Goal: Task Accomplishment & Management: Use online tool/utility

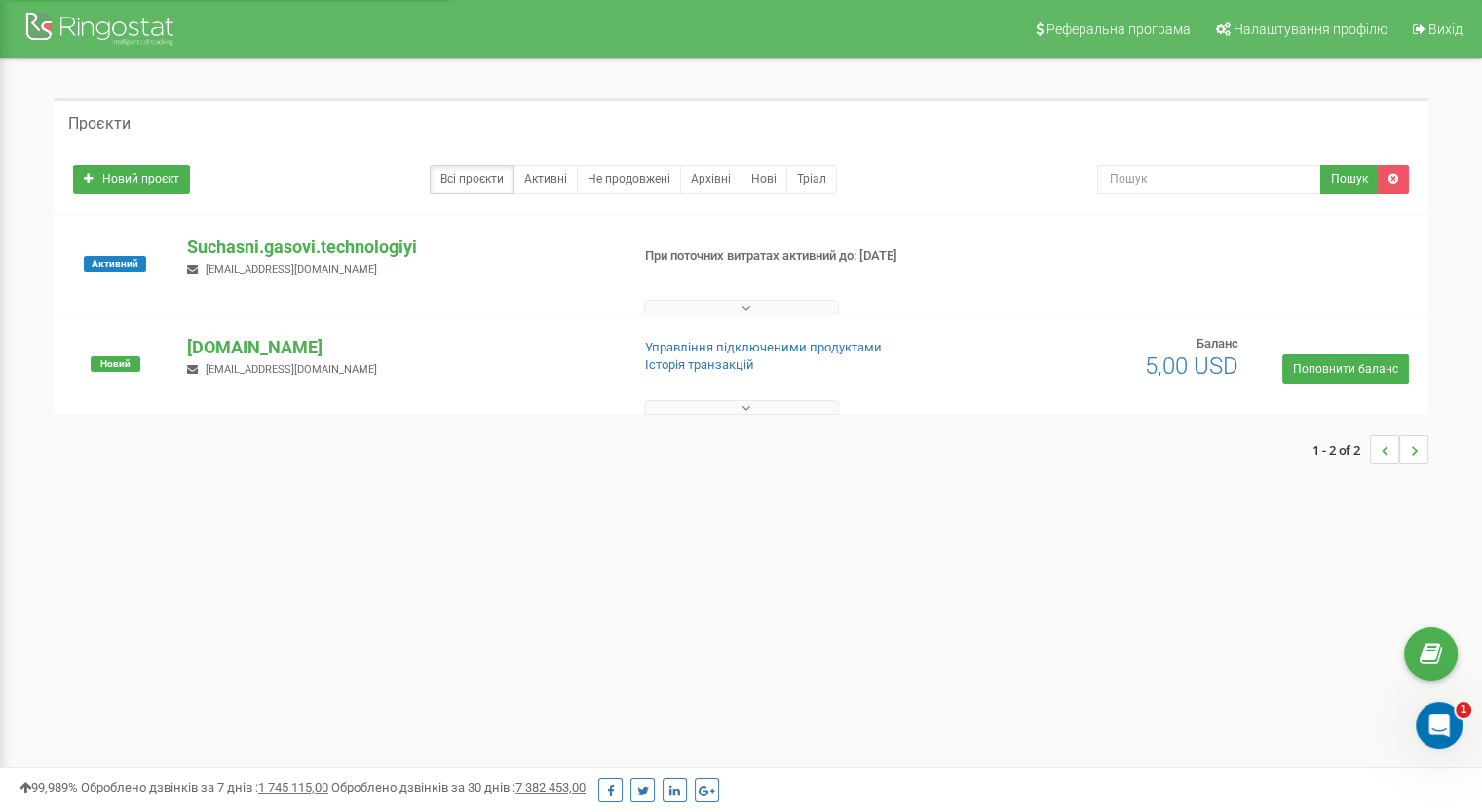
click at [264, 258] on div "Suchasni.gasovi.technologiyi kryazhevskikhd@gmail.com" at bounding box center [399, 256] width 455 height 43
click at [267, 243] on p "Suchasni.gasovi.technologiyi" at bounding box center [400, 247] width 426 height 25
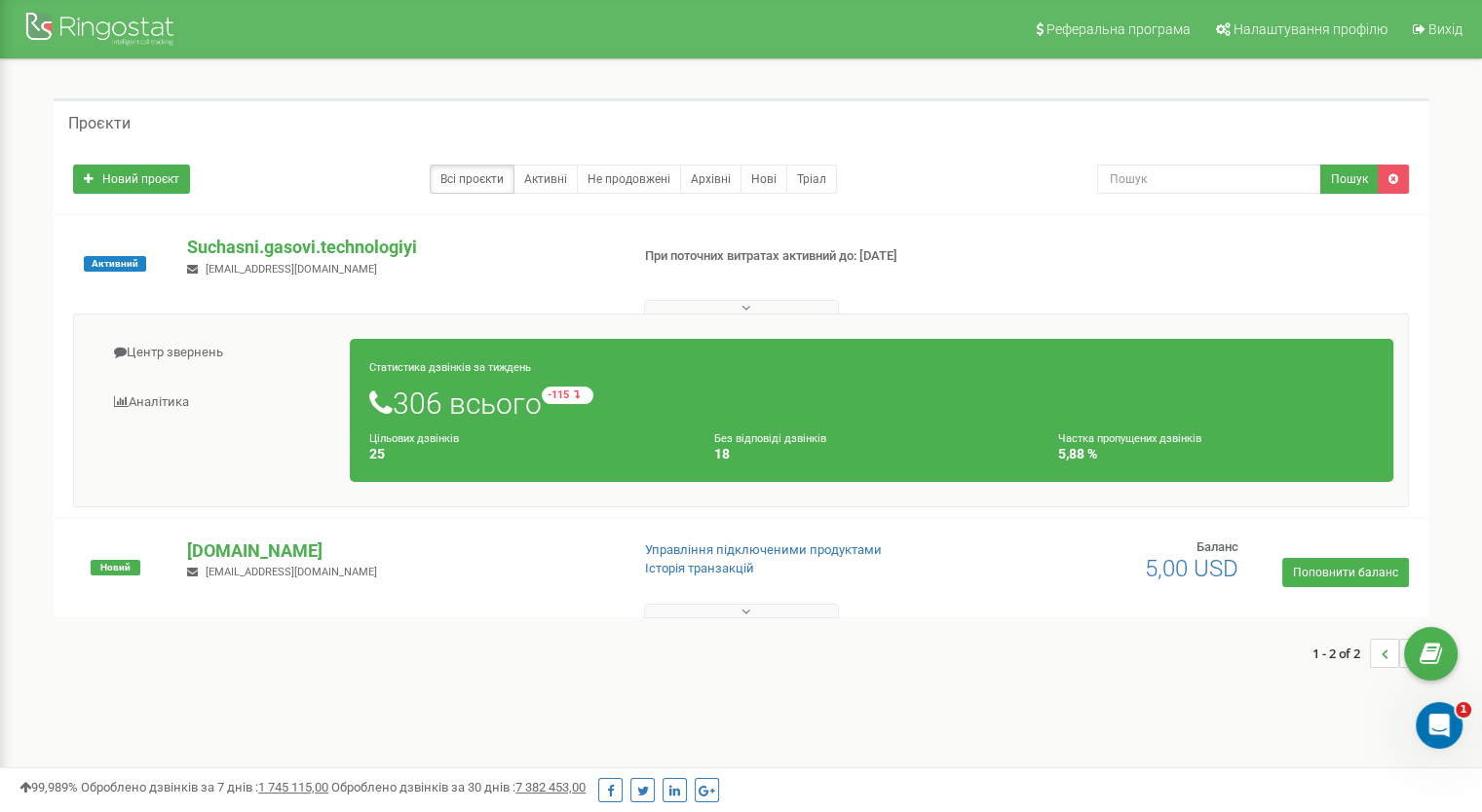
drag, startPoint x: 291, startPoint y: 549, endPoint x: 275, endPoint y: 652, distance: 104.2
click at [275, 652] on div "1 - 2 of 2" at bounding box center [741, 653] width 1375 height 69
click at [168, 394] on link "Аналiтика" at bounding box center [219, 403] width 262 height 48
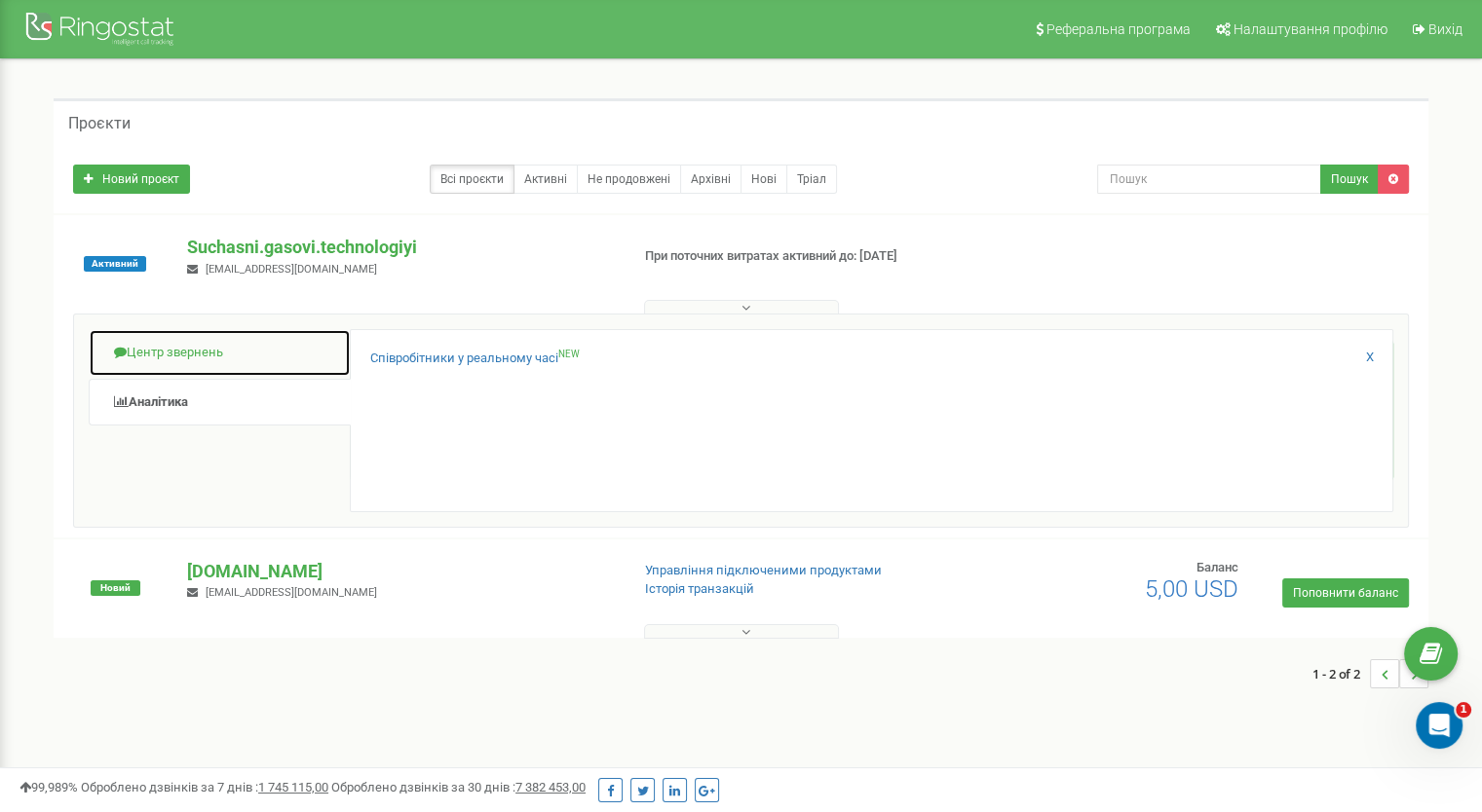
click at [215, 355] on link "Центр звернень" at bounding box center [219, 353] width 262 height 48
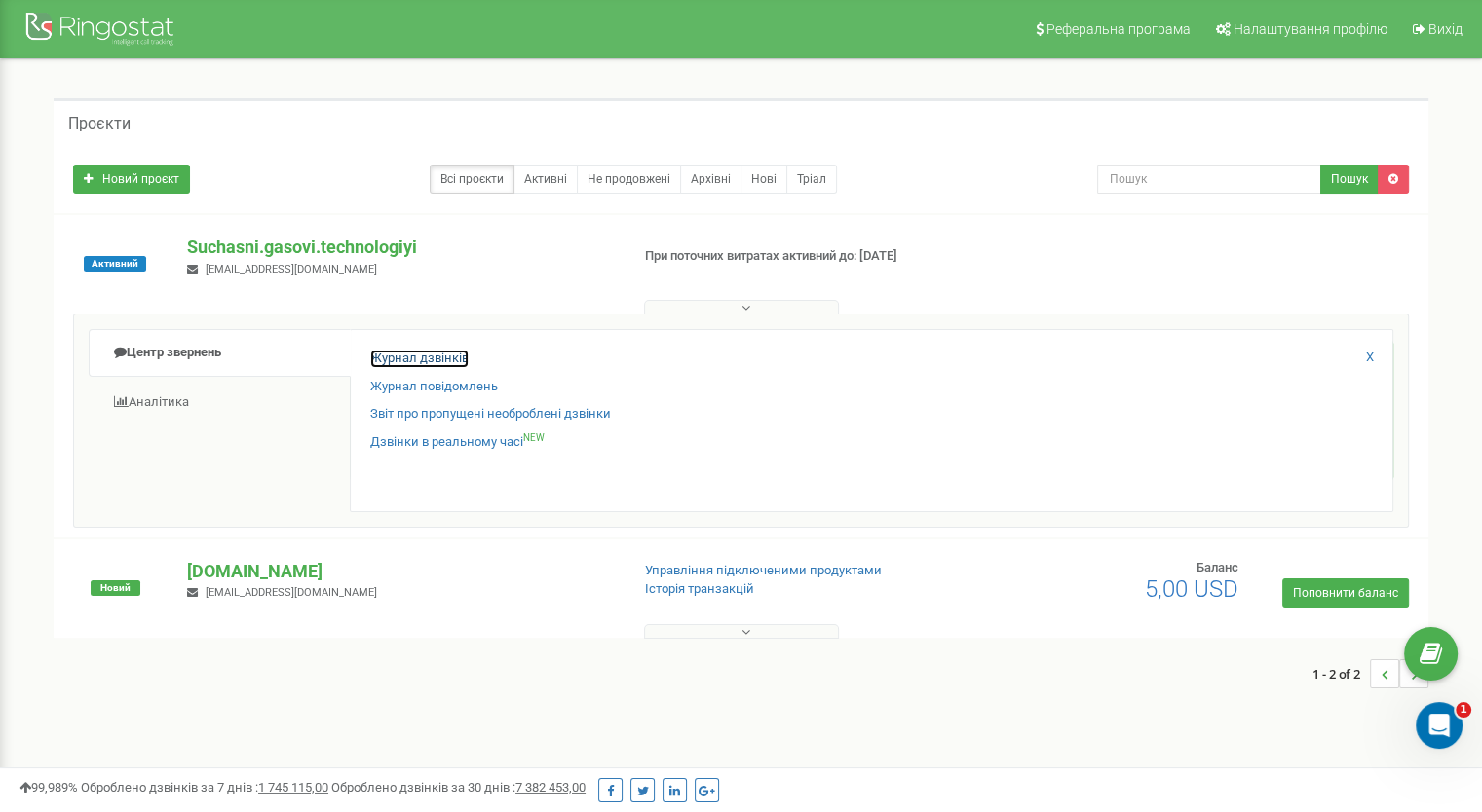
click at [457, 351] on link "Журнал дзвінків" at bounding box center [419, 358] width 99 height 19
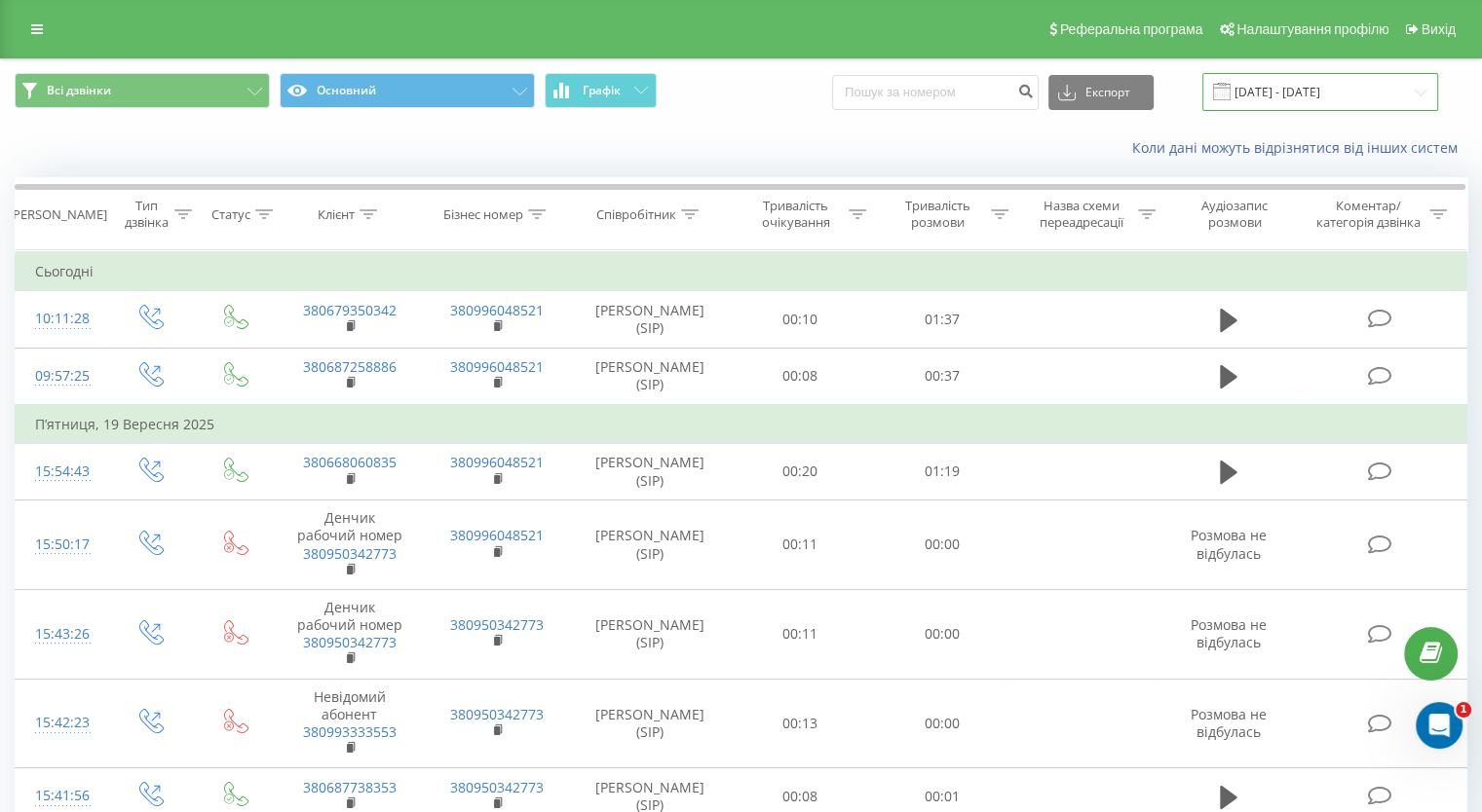
click at [1274, 97] on input "[DATE] - [DATE]" at bounding box center [1320, 92] width 236 height 38
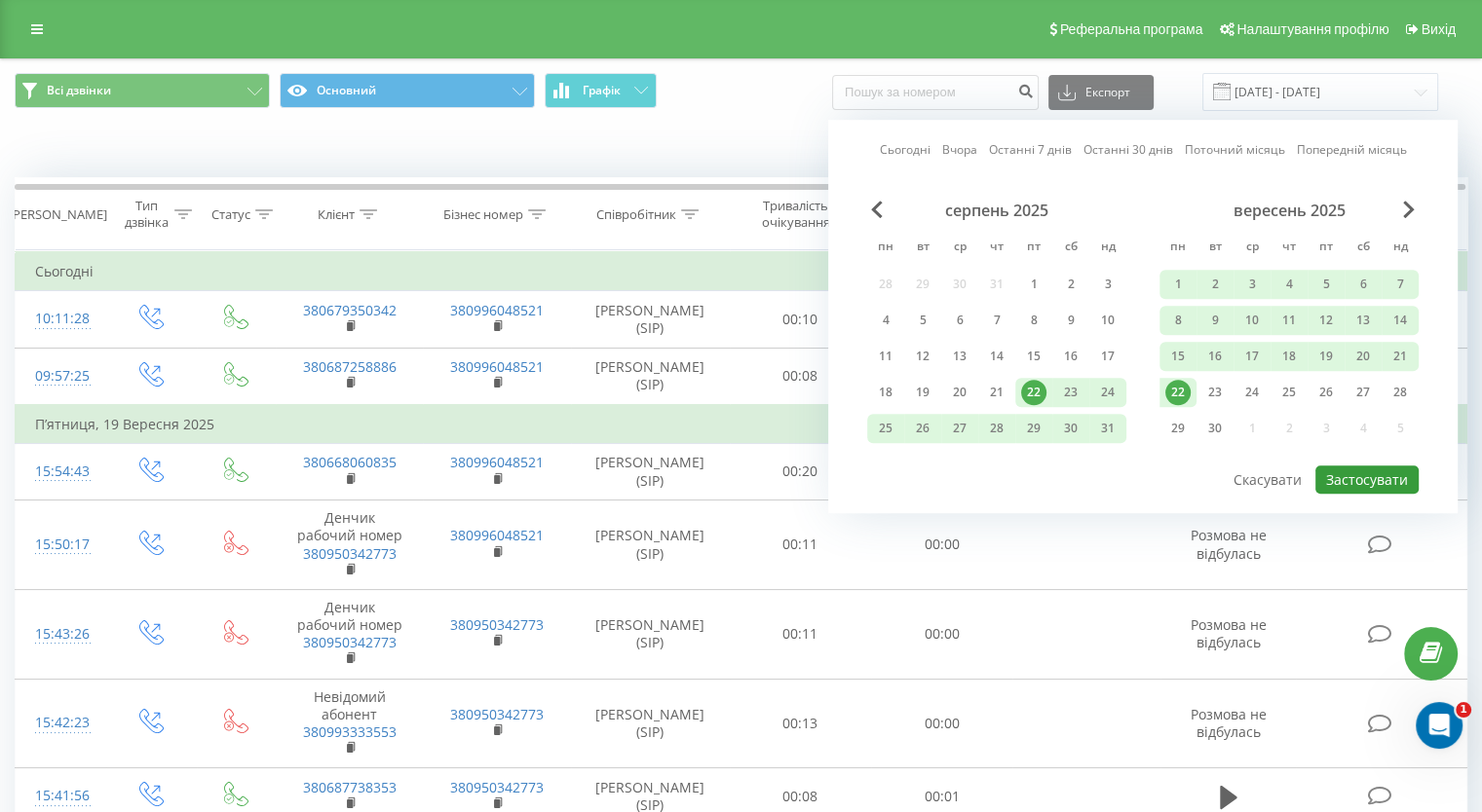
click at [1334, 477] on button "Застосувати" at bounding box center [1367, 480] width 104 height 28
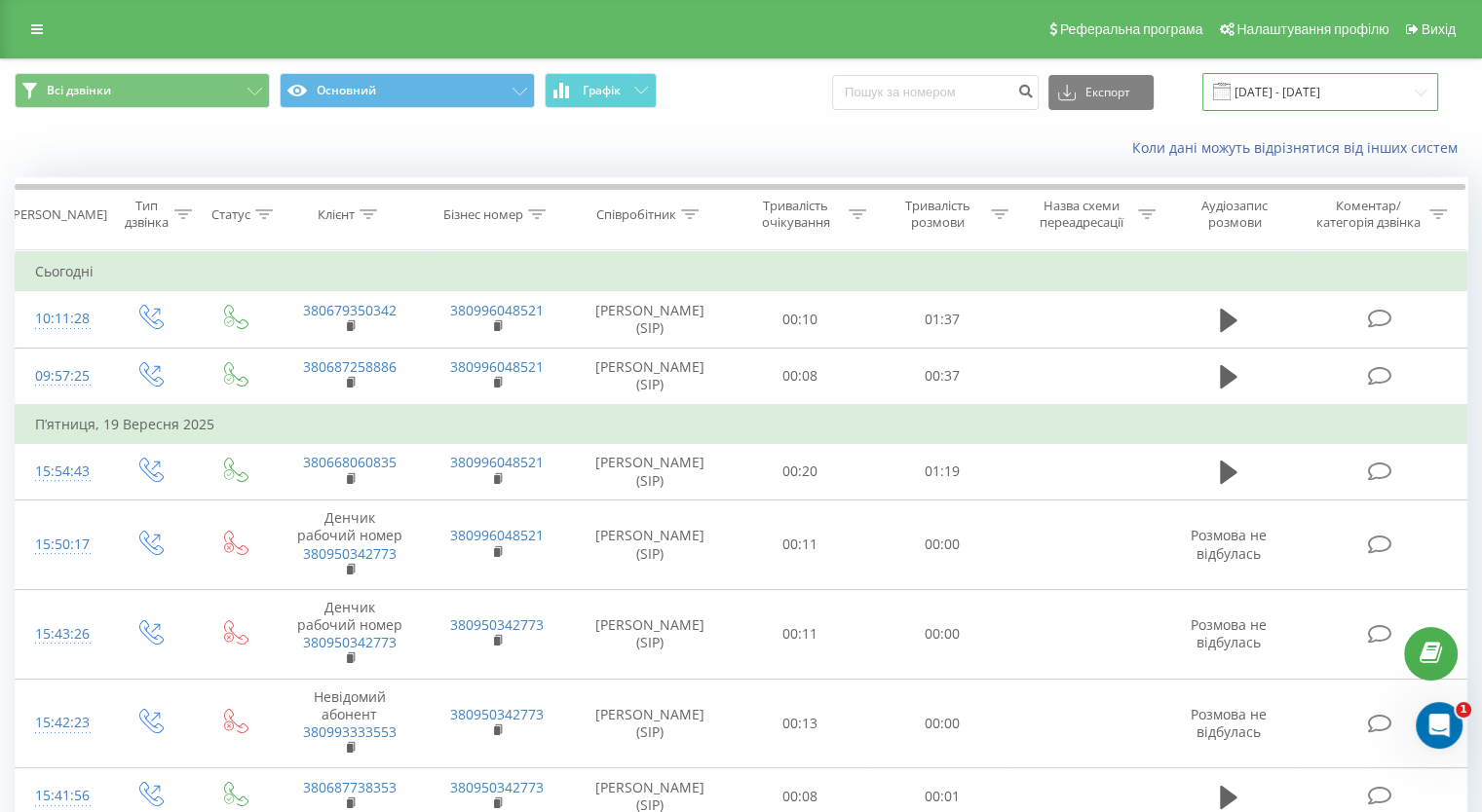
click at [1332, 75] on input "[DATE] - [DATE]" at bounding box center [1320, 92] width 236 height 38
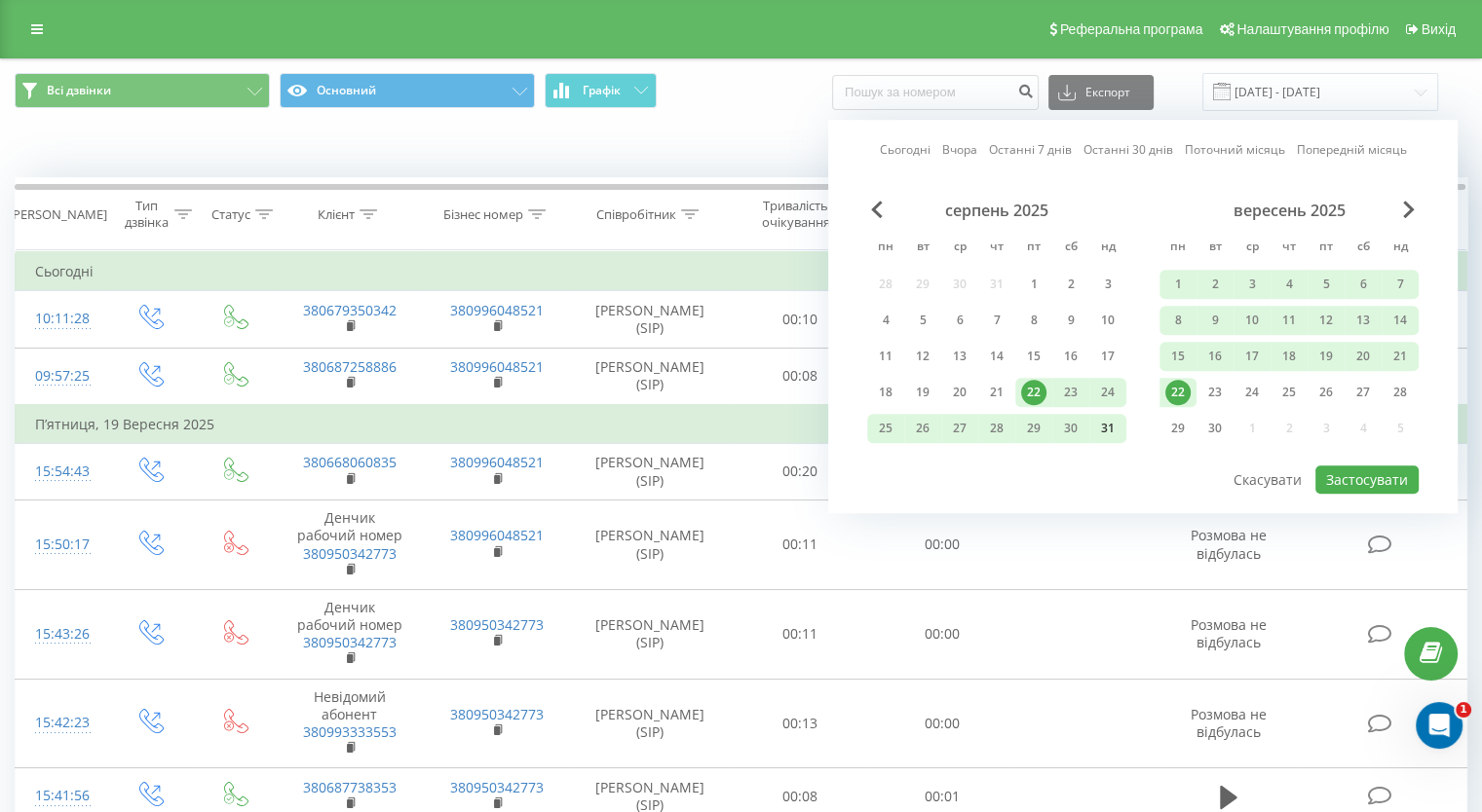
click at [1107, 427] on div "31" at bounding box center [1107, 428] width 25 height 25
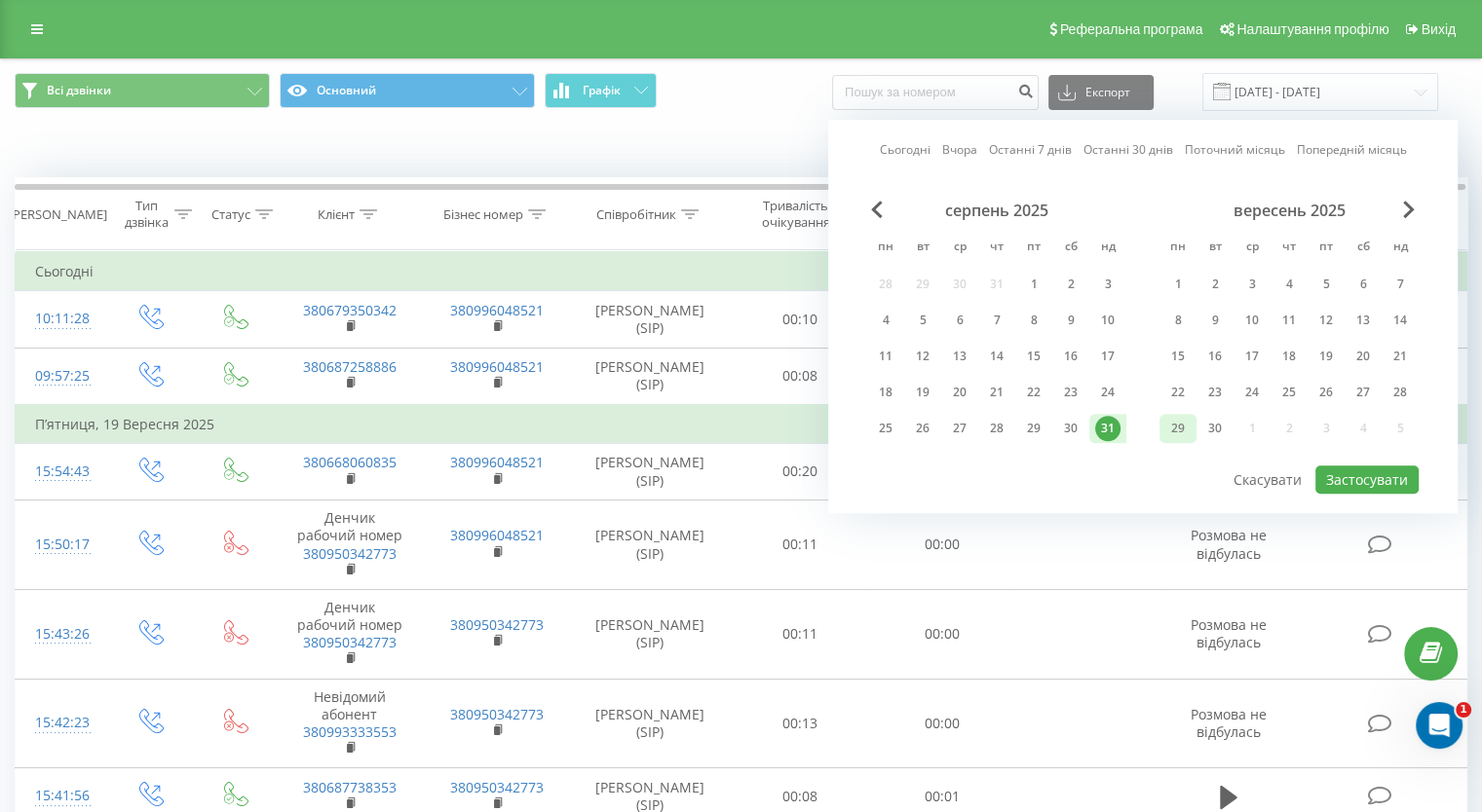
click at [1181, 424] on div "29" at bounding box center [1177, 428] width 25 height 25
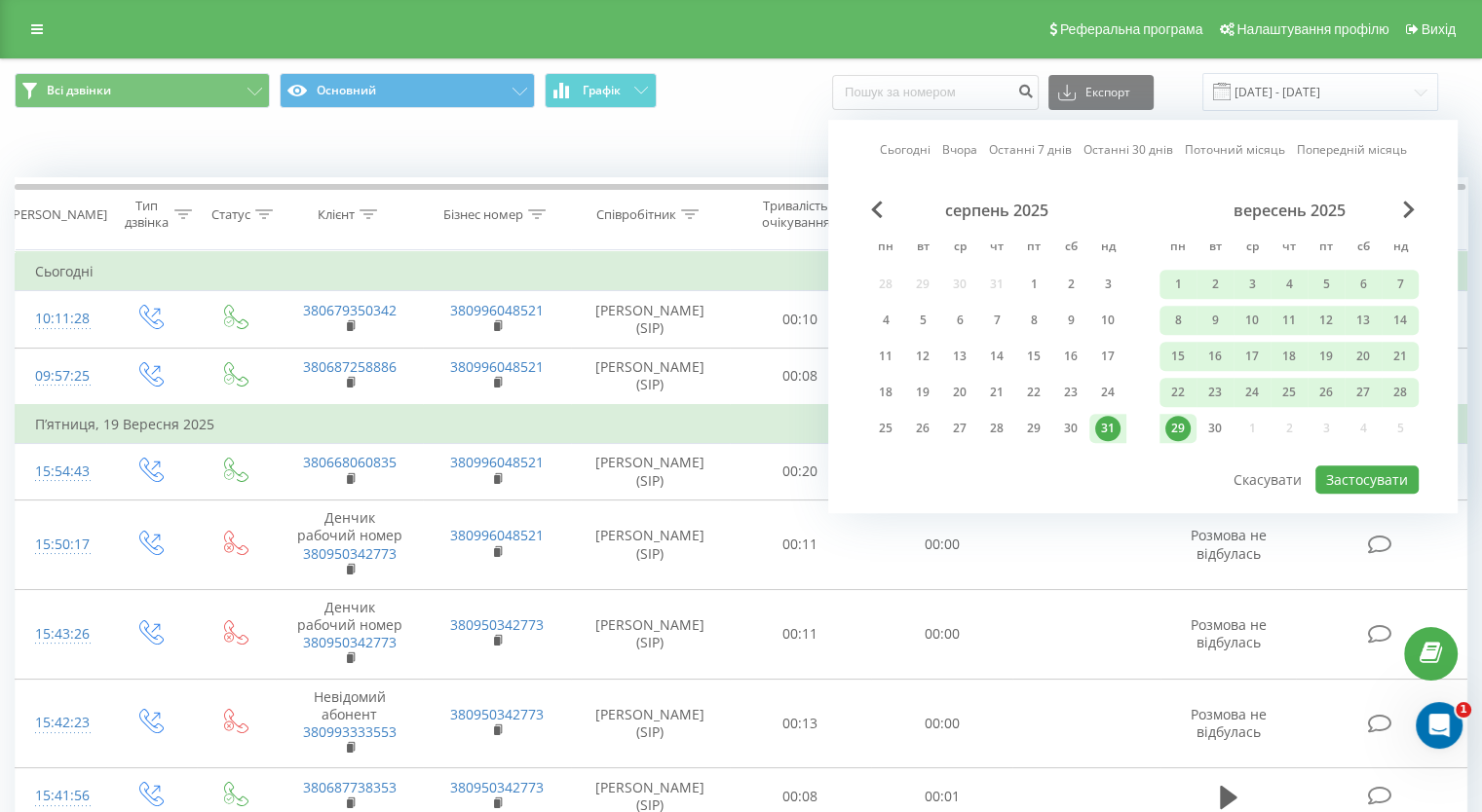
click at [1112, 422] on div "31" at bounding box center [1107, 428] width 25 height 25
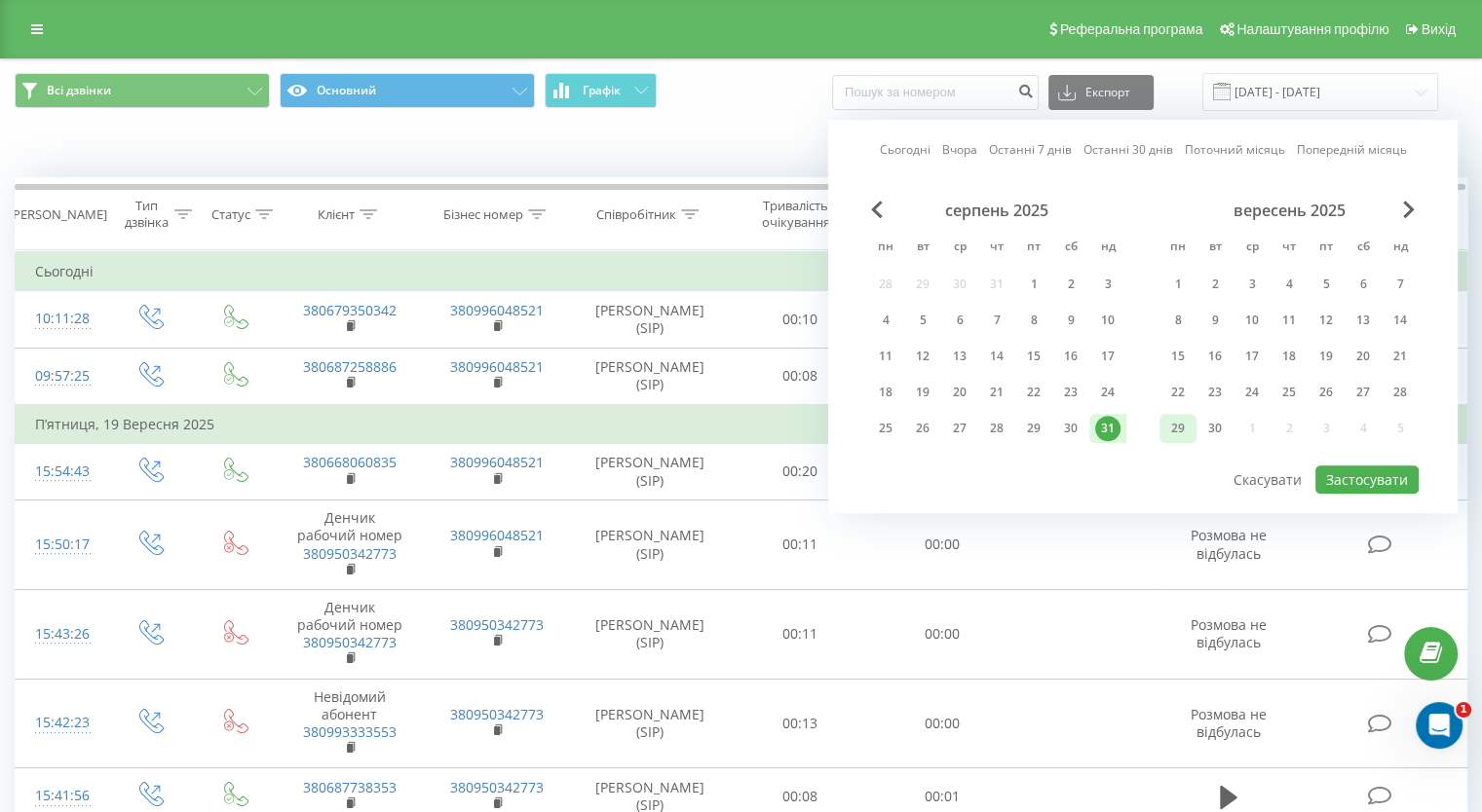
click at [1173, 421] on div "29" at bounding box center [1177, 428] width 25 height 25
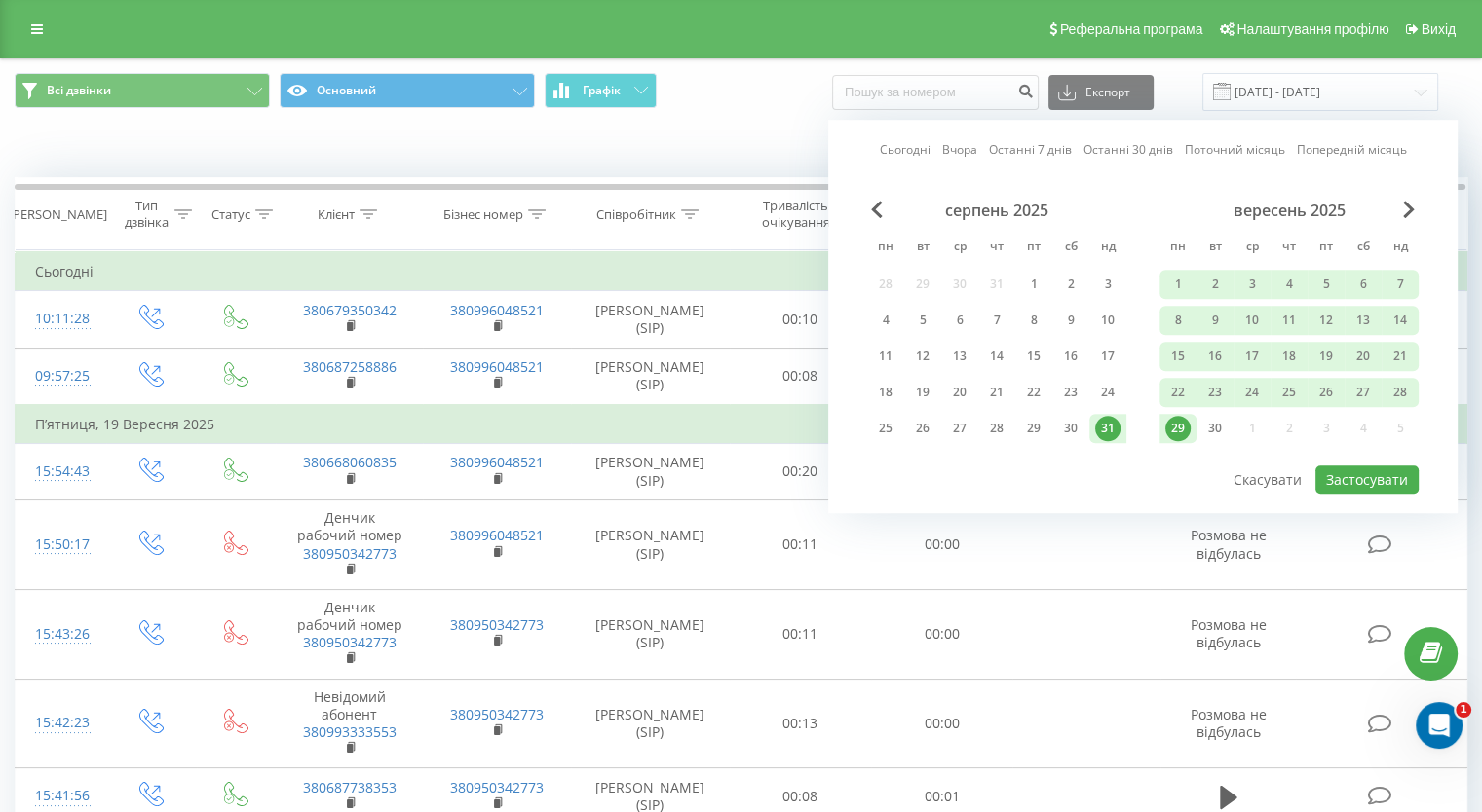
click at [1172, 419] on div "29" at bounding box center [1177, 428] width 25 height 25
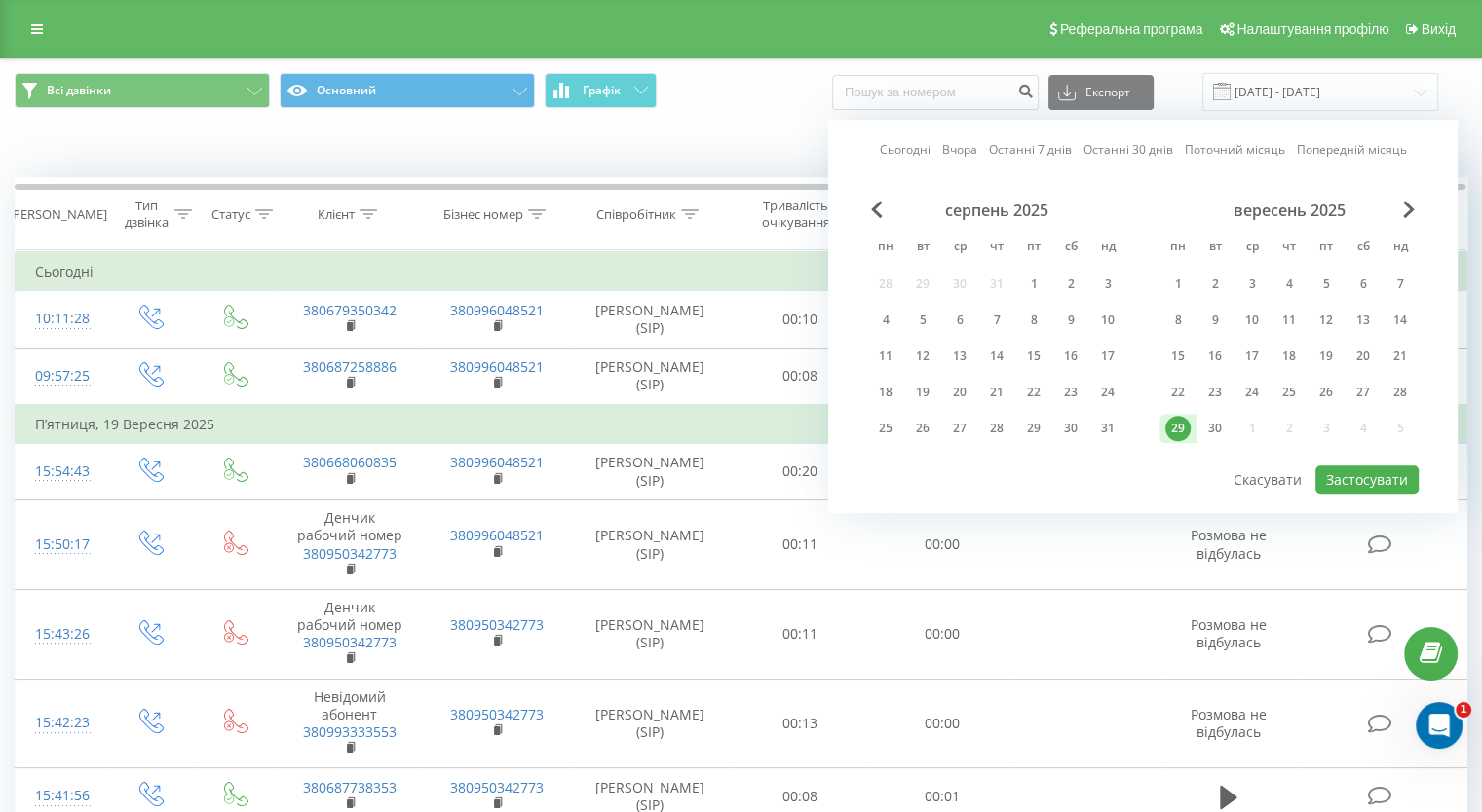
click at [1173, 419] on div "29" at bounding box center [1177, 428] width 25 height 25
click at [1330, 469] on button "Застосувати" at bounding box center [1367, 480] width 104 height 28
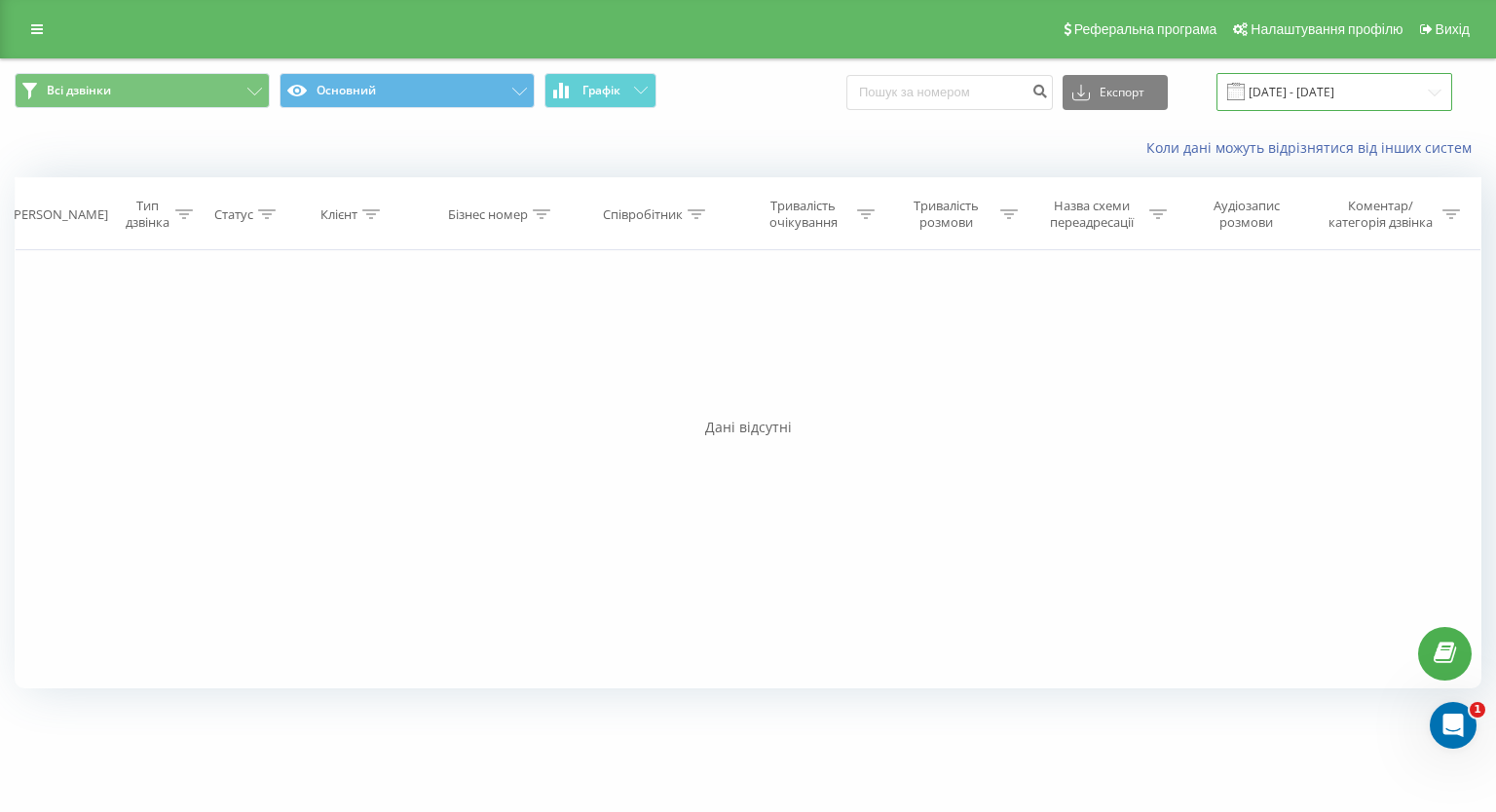
click at [1294, 90] on input "[DATE] - [DATE]" at bounding box center [1334, 92] width 236 height 38
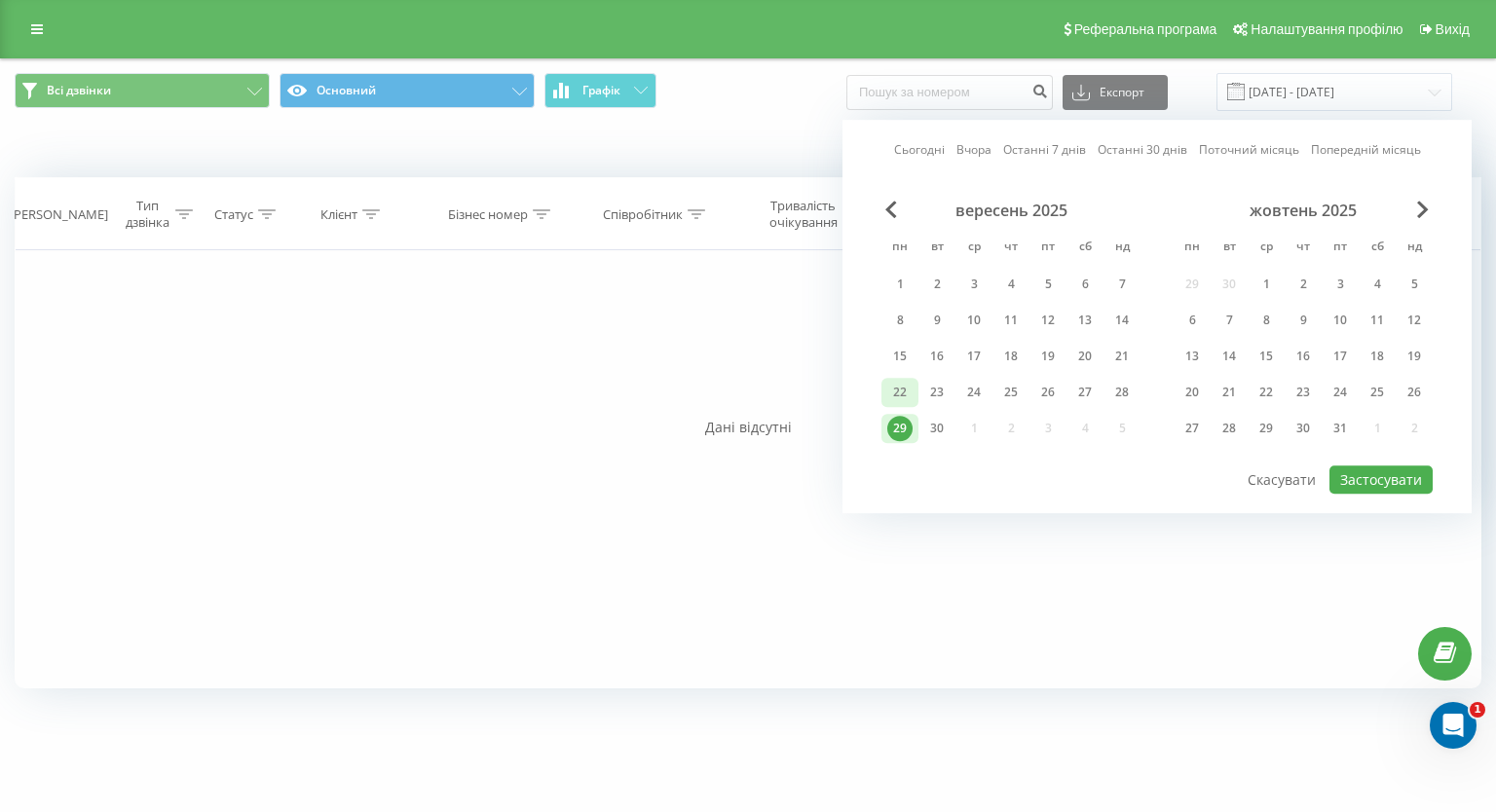
click at [904, 390] on div "22" at bounding box center [900, 392] width 25 height 25
drag, startPoint x: 1360, startPoint y: 473, endPoint x: 1363, endPoint y: 487, distance: 14.3
click at [1356, 470] on button "Застосувати" at bounding box center [1382, 480] width 104 height 28
type input "[DATE] - [DATE]"
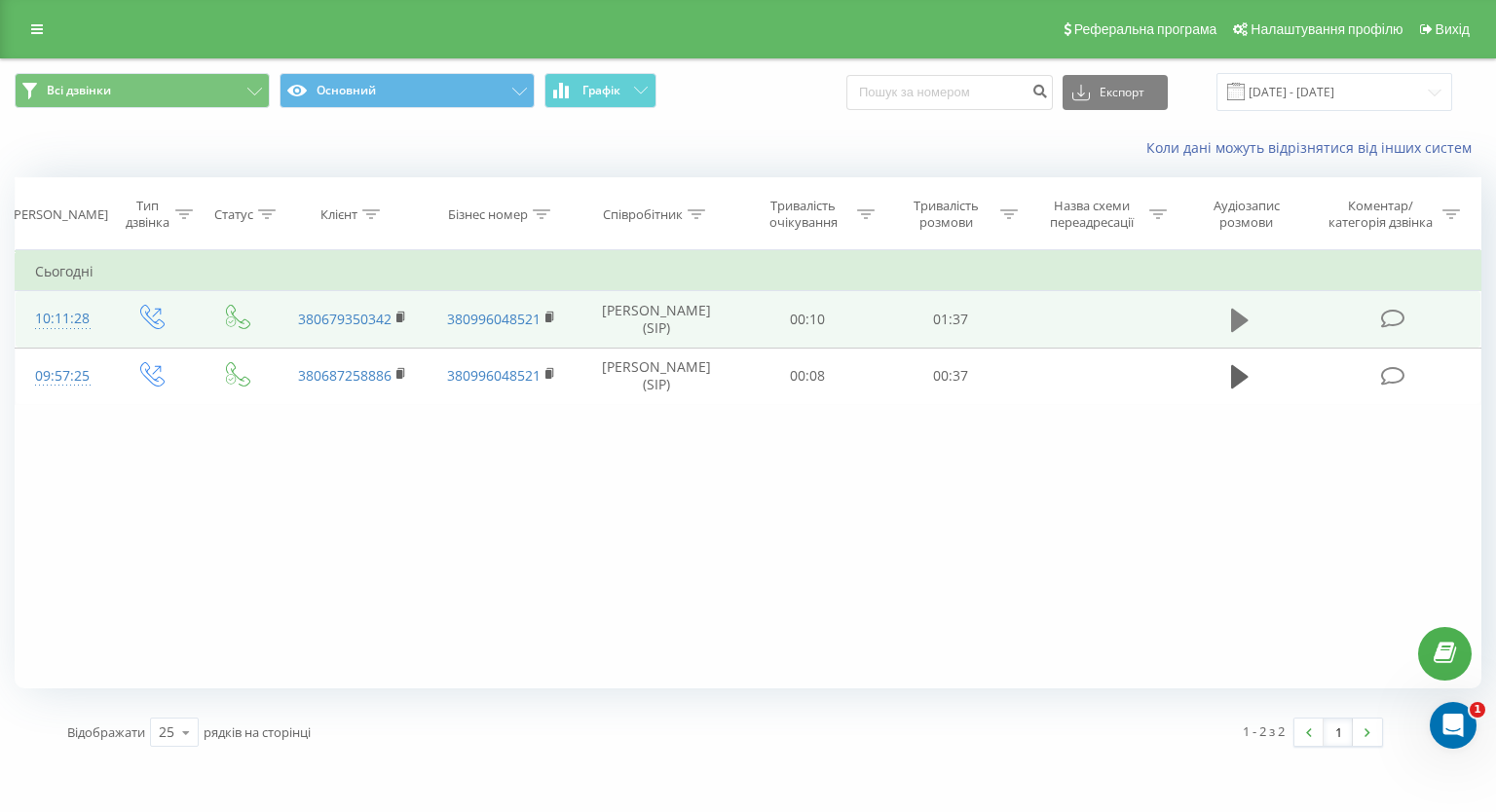
click at [1236, 324] on icon at bounding box center [1240, 319] width 18 height 23
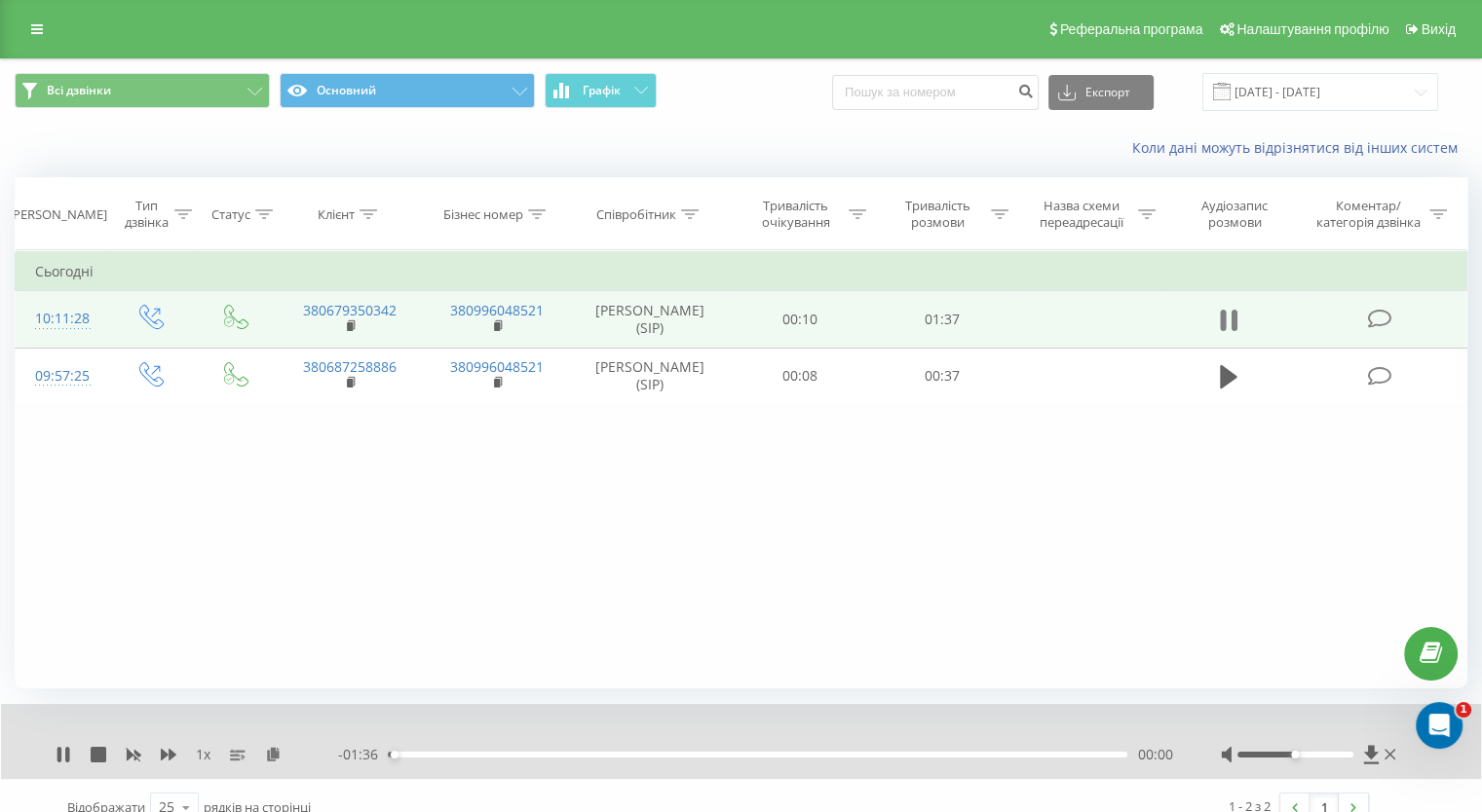
click at [1230, 316] on icon at bounding box center [1228, 319] width 18 height 27
click at [513, 91] on icon at bounding box center [520, 92] width 15 height 8
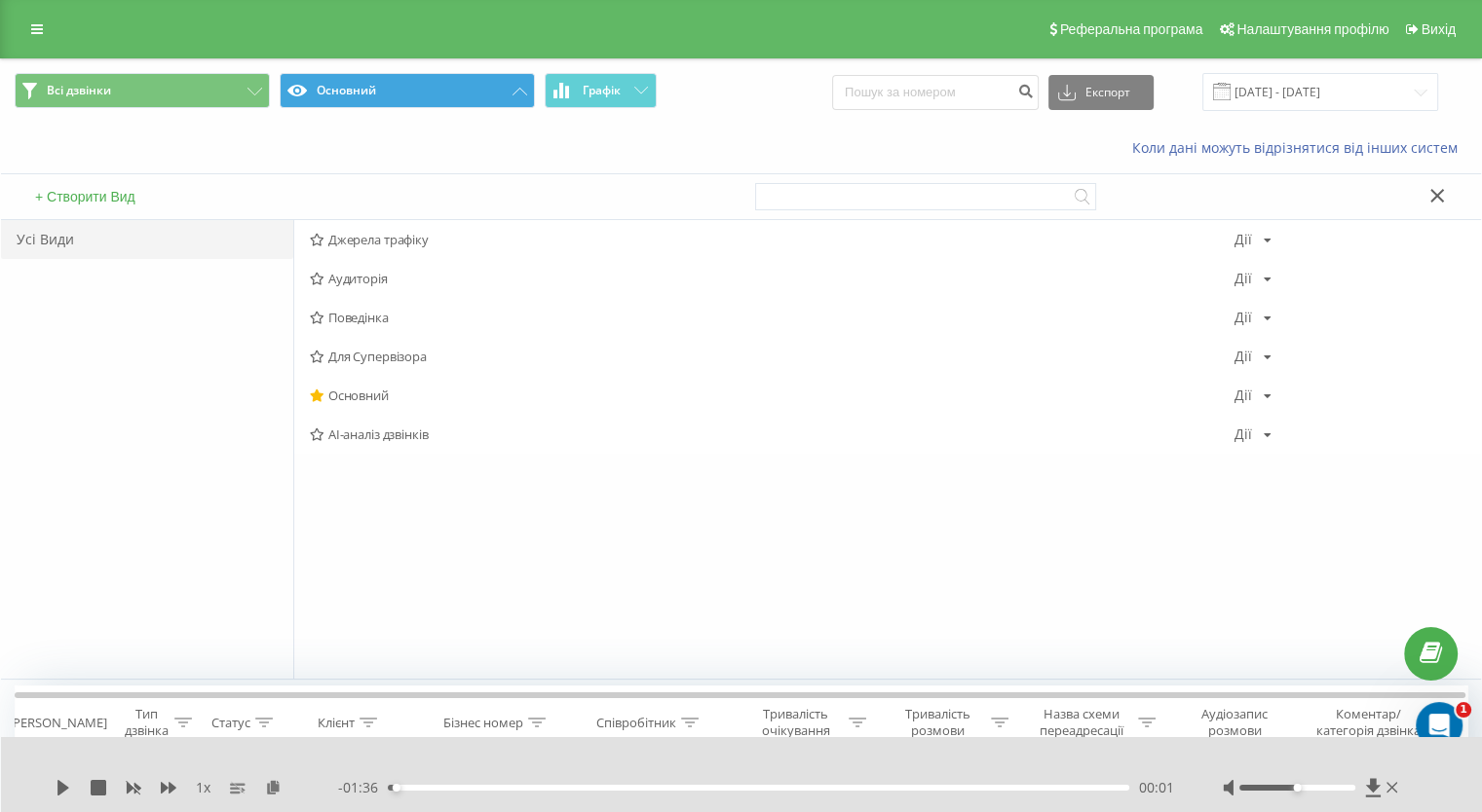
click at [583, 127] on div "Коли дані можуть відрізнятися вiд інших систем" at bounding box center [741, 147] width 1480 height 47
click at [599, 88] on span "Графік" at bounding box center [601, 91] width 38 height 14
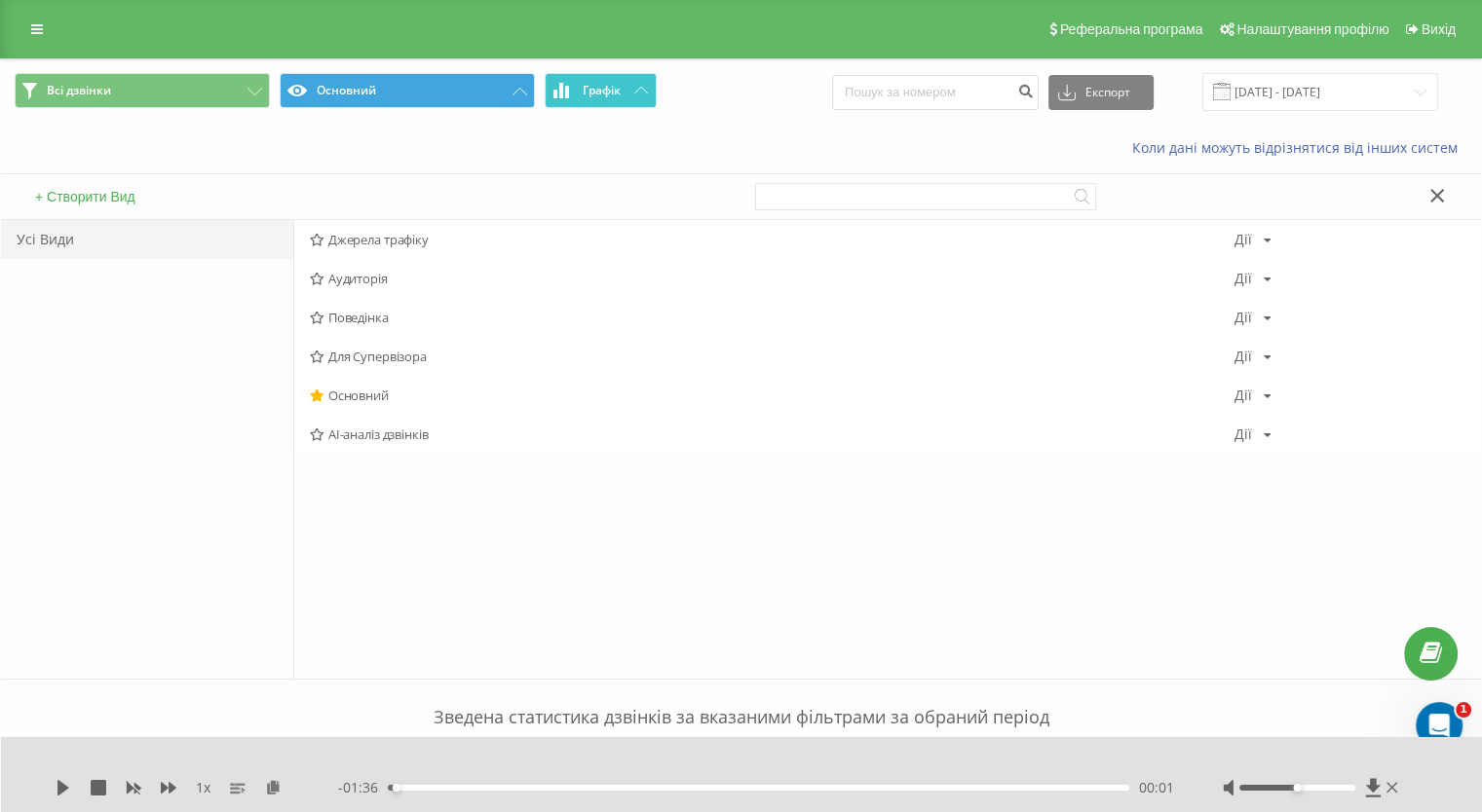
click at [627, 90] on button "Графік" at bounding box center [600, 90] width 112 height 35
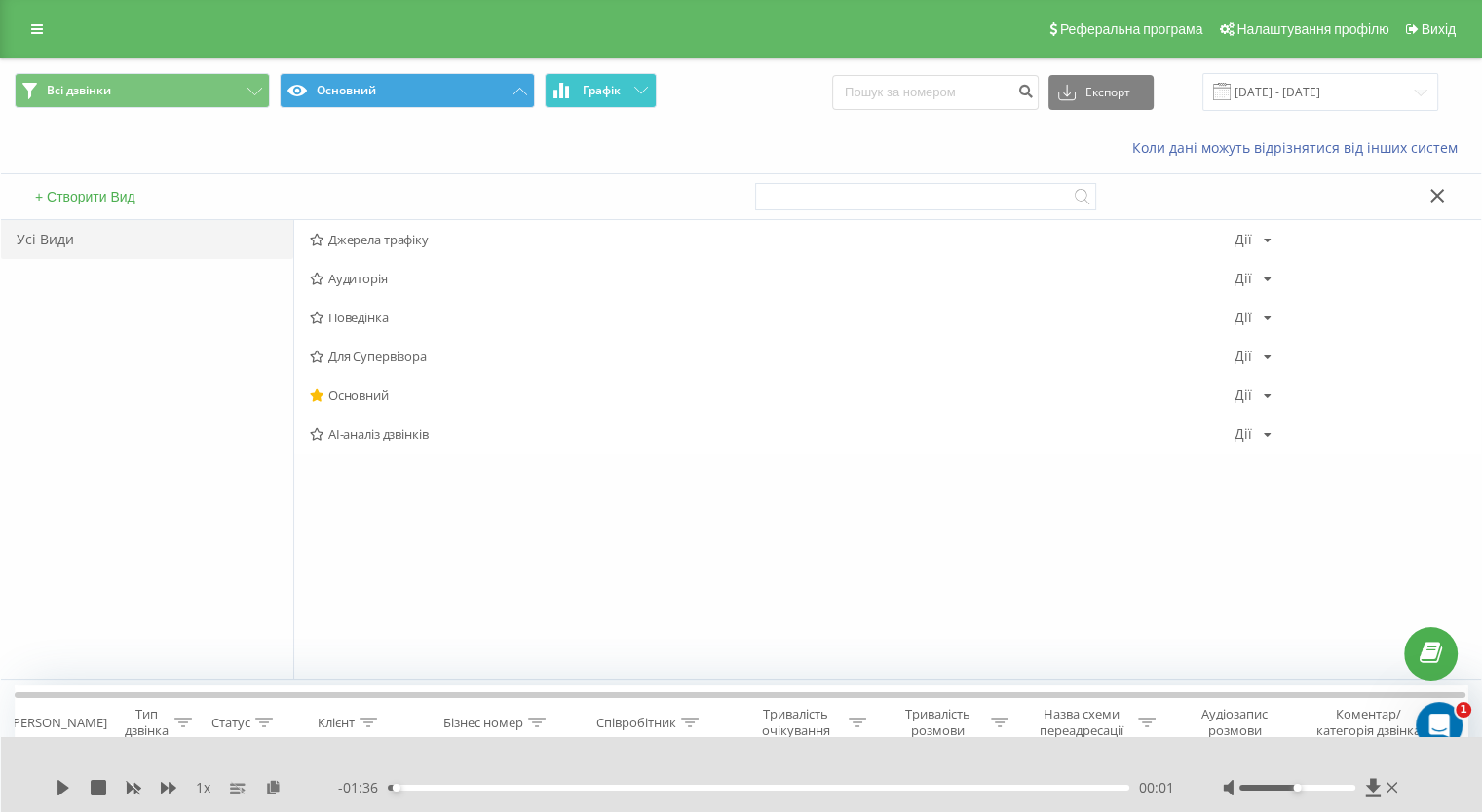
click at [628, 90] on button "Графік" at bounding box center [600, 90] width 112 height 35
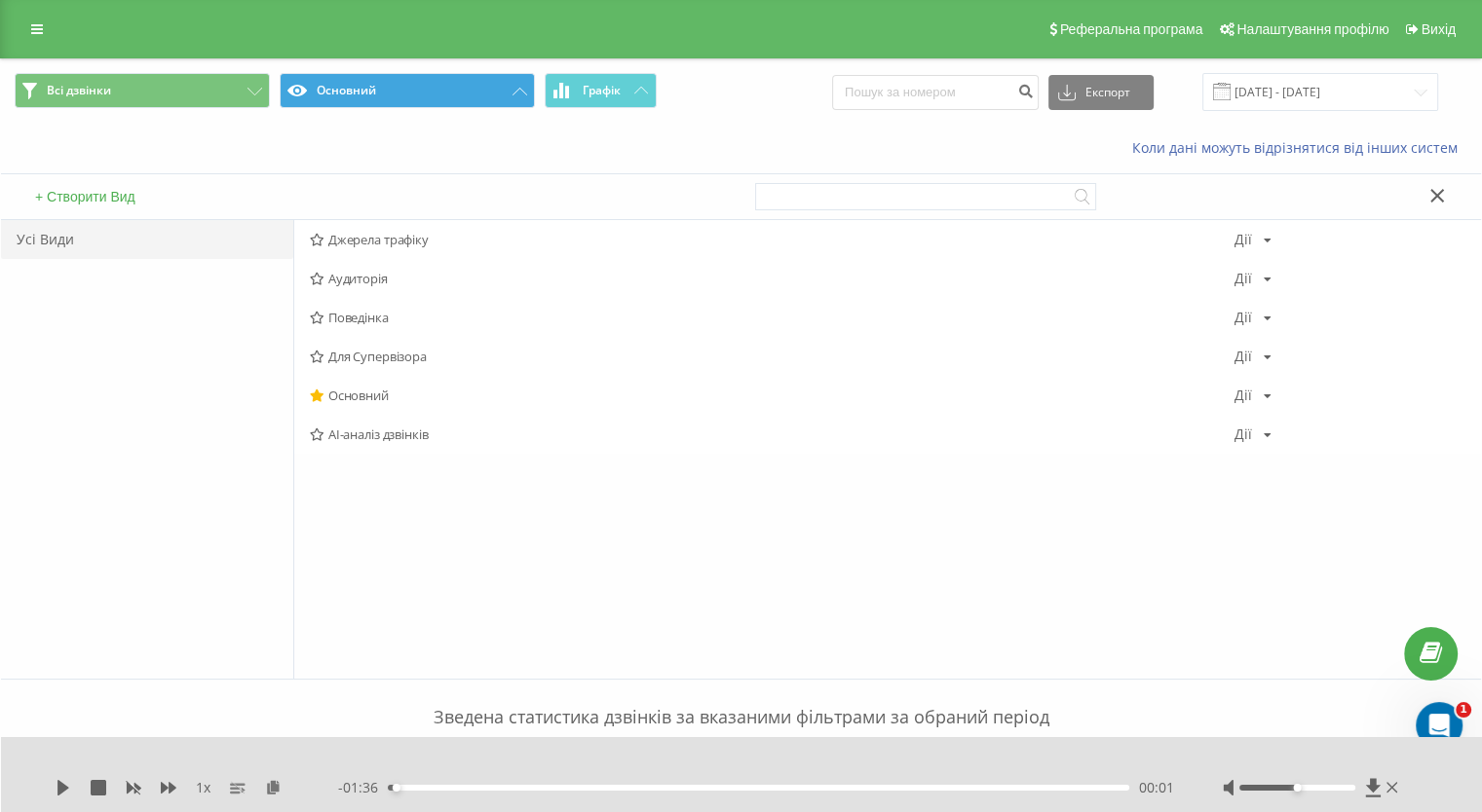
click at [608, 310] on span "Поведінка" at bounding box center [771, 317] width 925 height 14
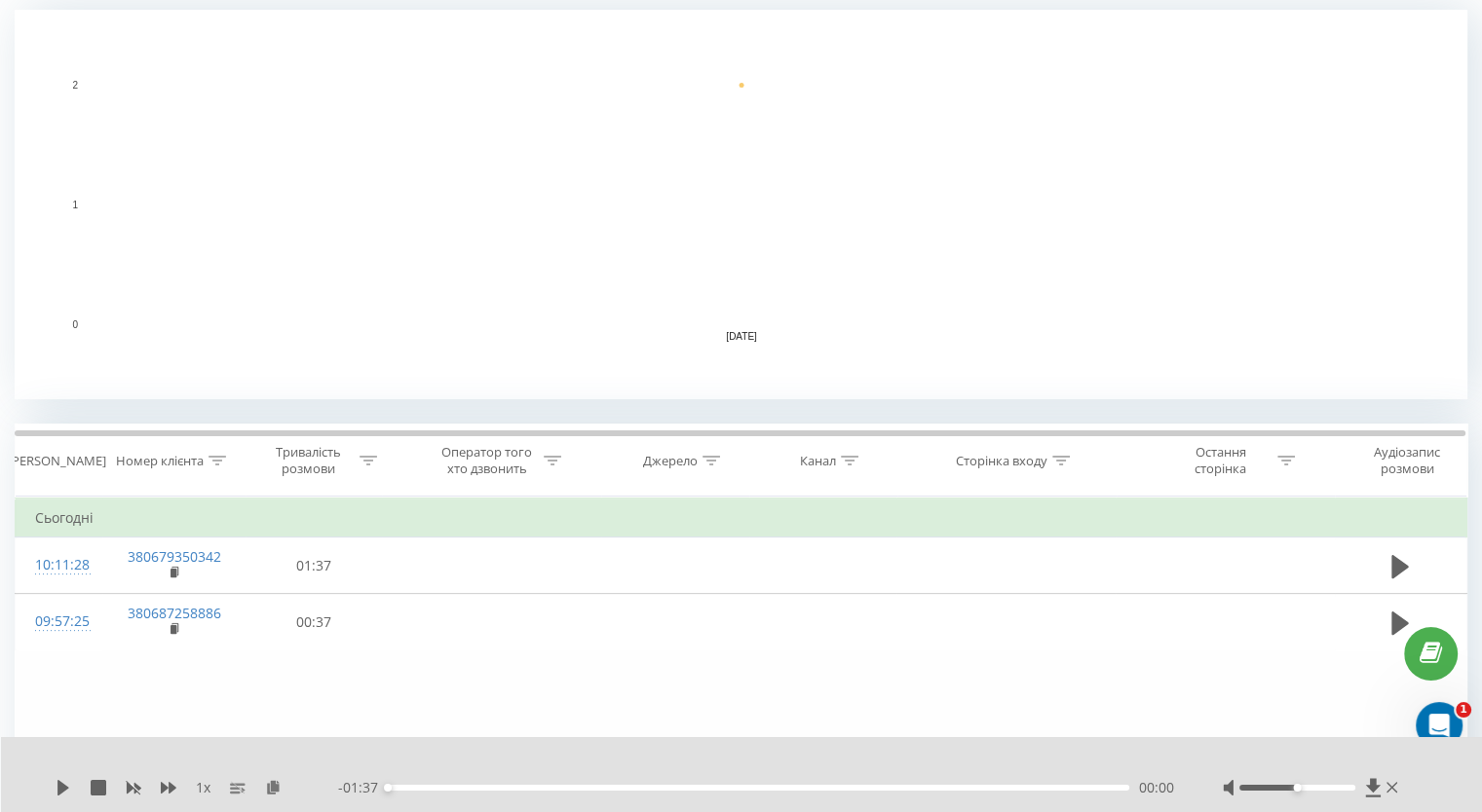
scroll to position [612, 0]
